Goal: Find specific page/section: Find specific page/section

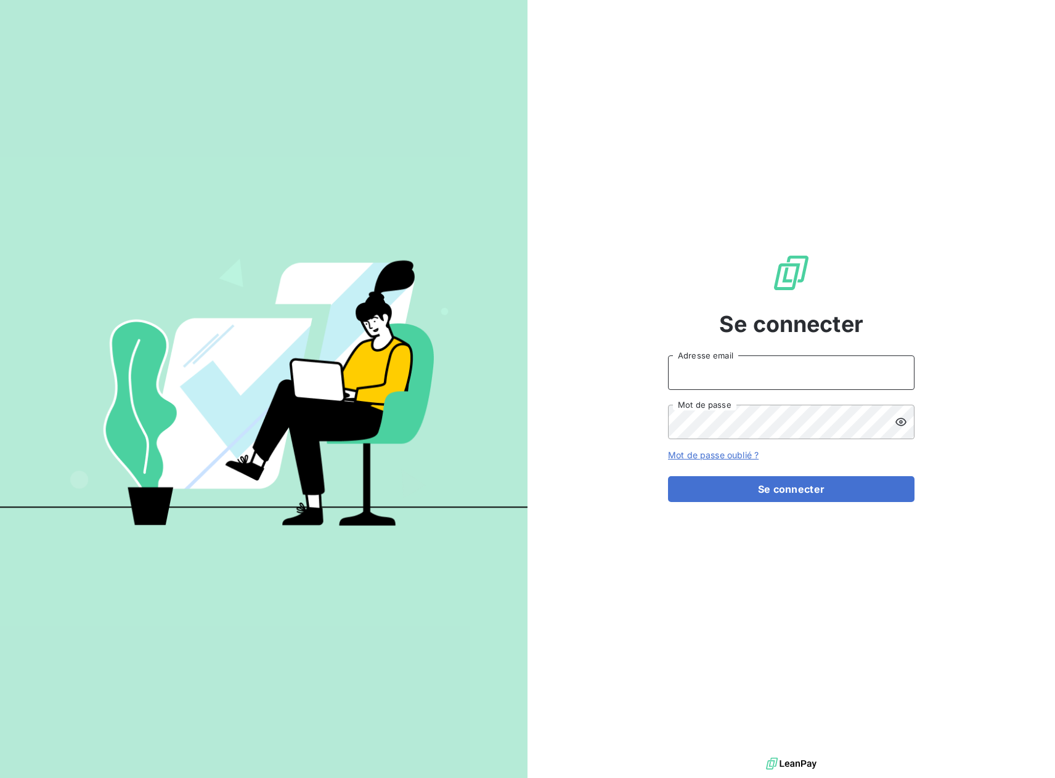
click at [736, 372] on input "Adresse email" at bounding box center [791, 372] width 246 height 34
type input "[EMAIL_ADDRESS][DOMAIN_NAME]"
click at [697, 487] on button "Se connecter" at bounding box center [791, 489] width 246 height 26
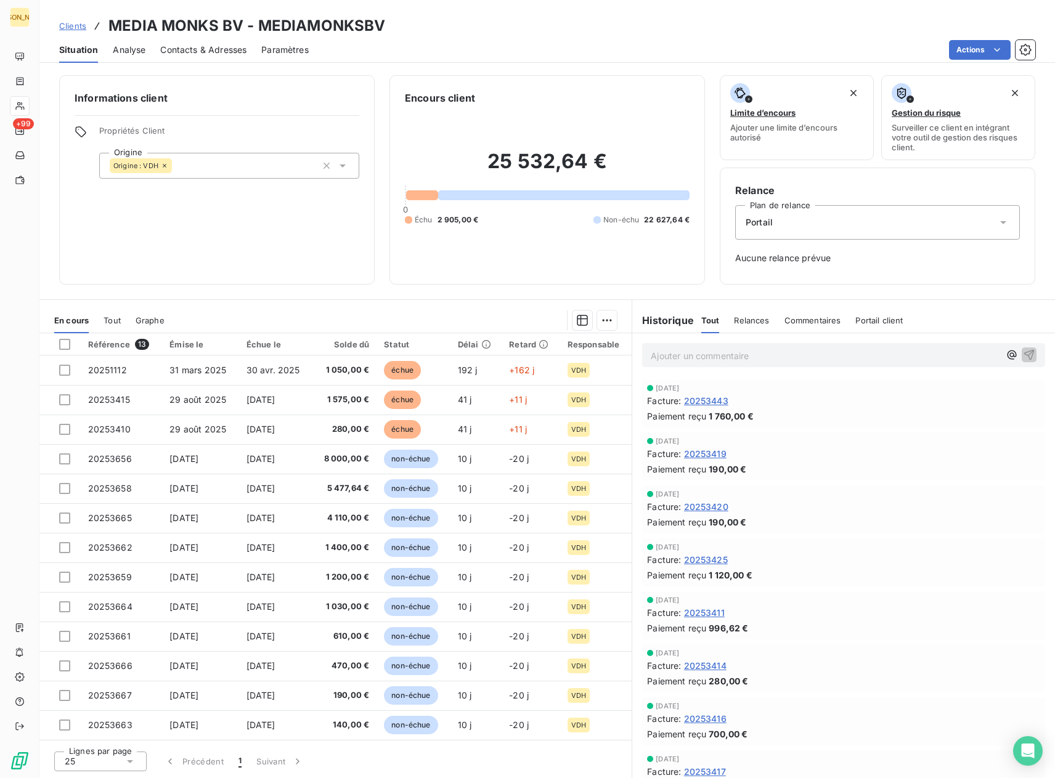
click at [73, 24] on span "Clients" at bounding box center [72, 26] width 27 height 10
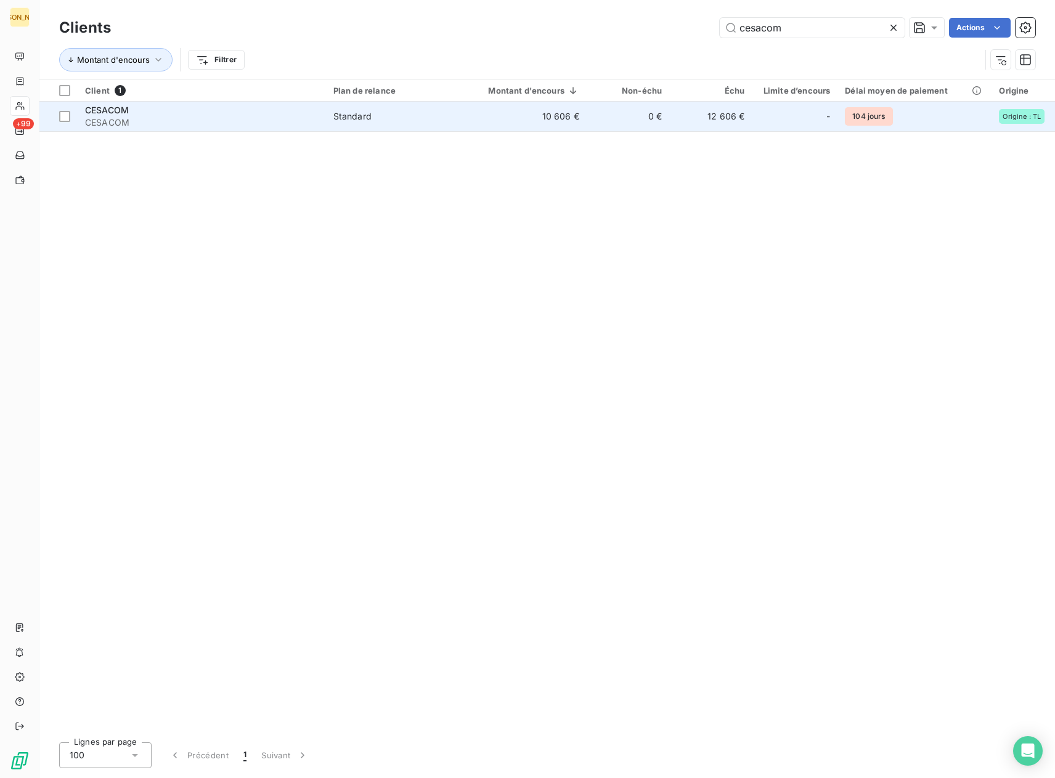
type input "cesacom"
click at [607, 117] on td "0 €" at bounding box center [627, 117] width 83 height 30
